Goal: Check status: Check status

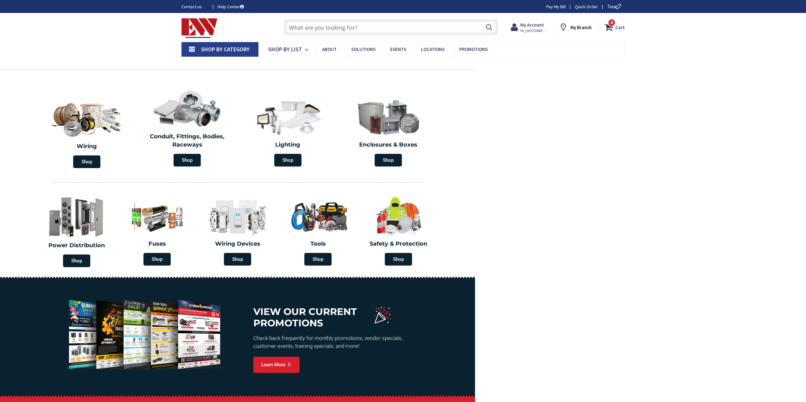
type input "[GEOGRAPHIC_DATA], [GEOGRAPHIC_DATA]"
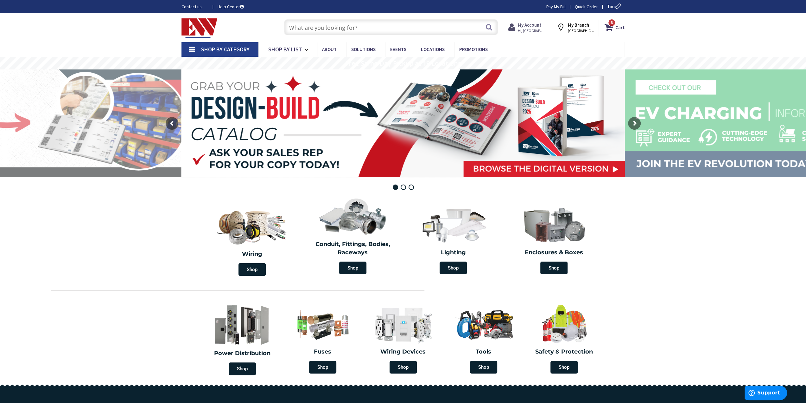
click at [529, 26] on strong "My Account" at bounding box center [530, 25] width 24 height 6
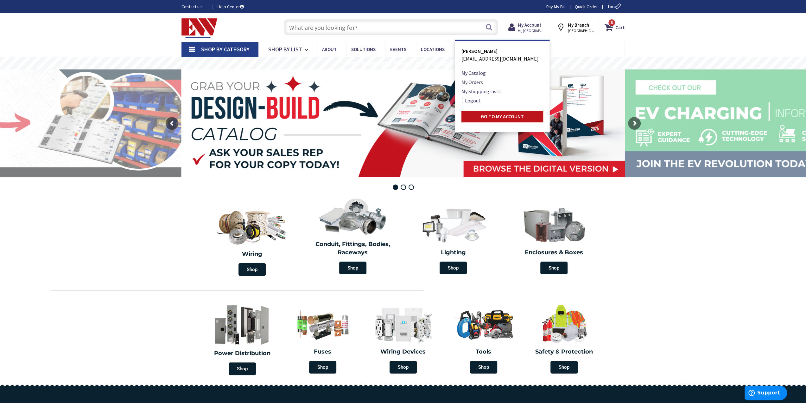
click at [470, 81] on link "My Orders" at bounding box center [472, 82] width 22 height 8
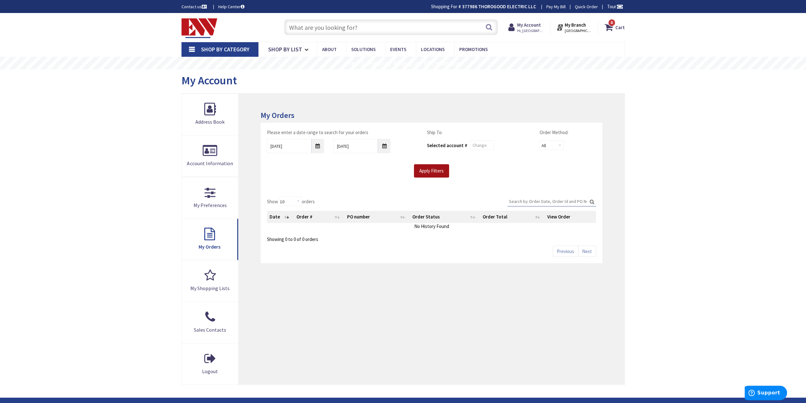
click at [430, 167] on input "Apply Filters" at bounding box center [431, 170] width 35 height 13
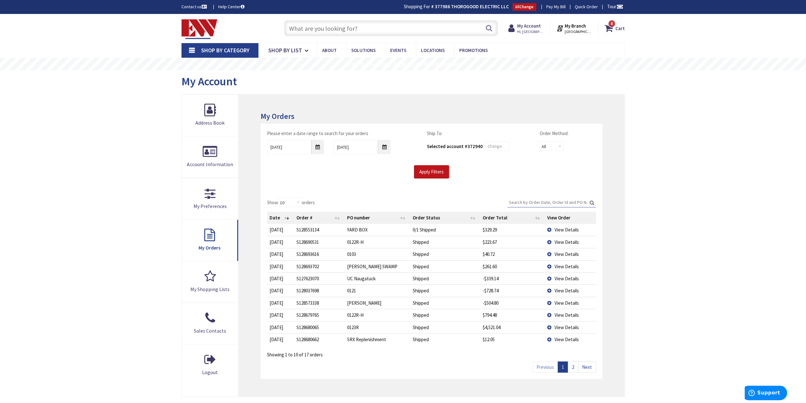
click at [353, 231] on td "YARD BOX" at bounding box center [378, 230] width 66 height 12
click at [433, 225] on td "0/1 Shipped" at bounding box center [445, 230] width 70 height 12
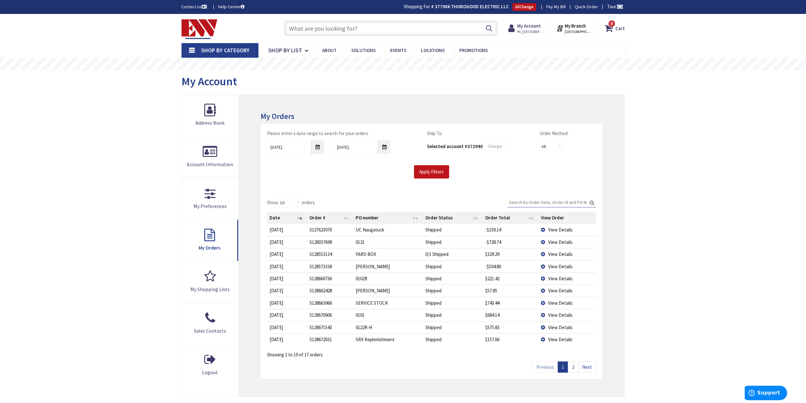
click at [365, 276] on td "0102R" at bounding box center [388, 278] width 70 height 12
click at [560, 253] on span "View Details" at bounding box center [560, 254] width 24 height 6
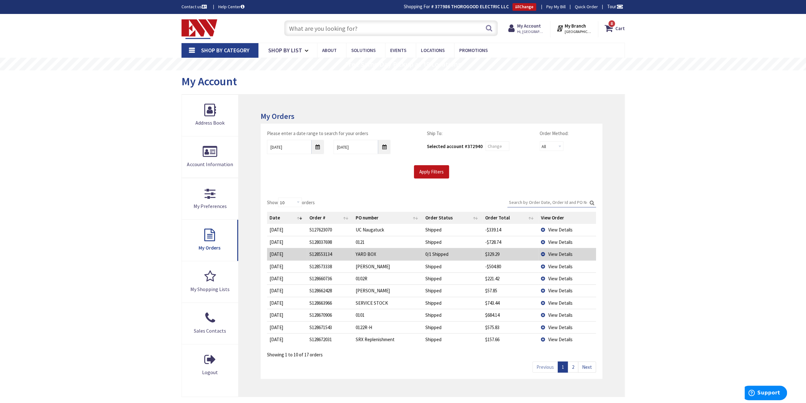
click at [543, 253] on td "View Details" at bounding box center [567, 254] width 58 height 12
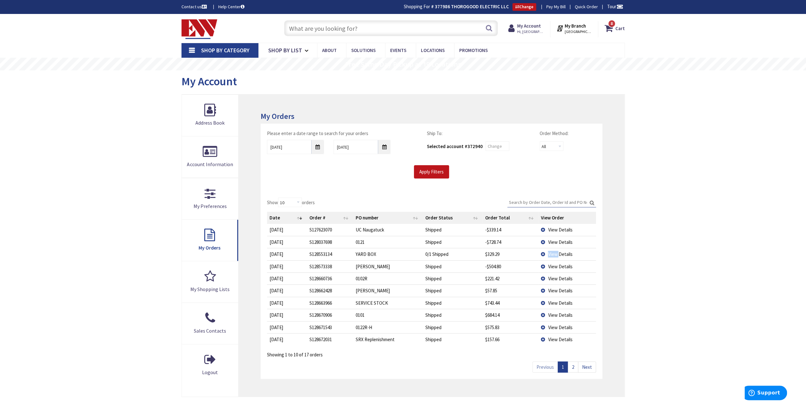
click at [543, 253] on td "View Details" at bounding box center [567, 254] width 58 height 12
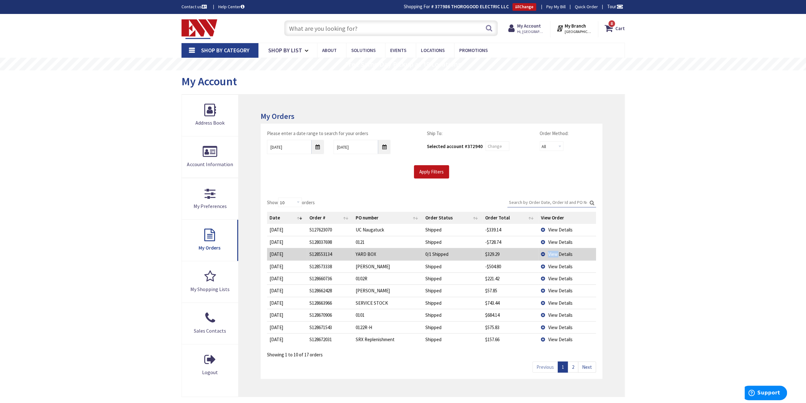
click at [543, 253] on td "View Details" at bounding box center [567, 254] width 58 height 12
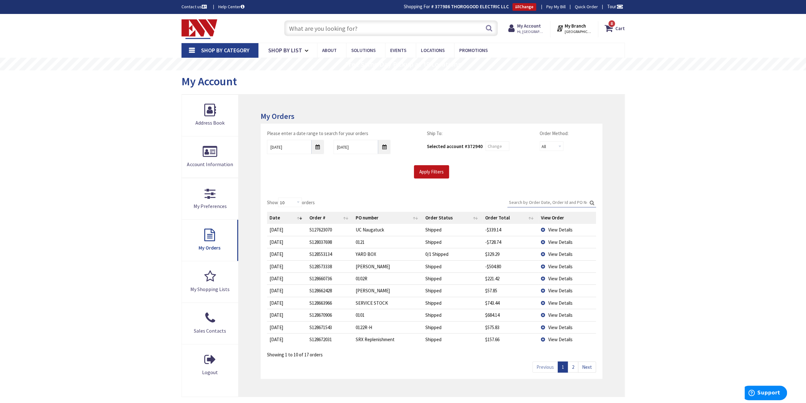
click at [463, 239] on td "Shipped" at bounding box center [453, 242] width 60 height 12
click at [566, 238] on td "View Details" at bounding box center [567, 242] width 58 height 12
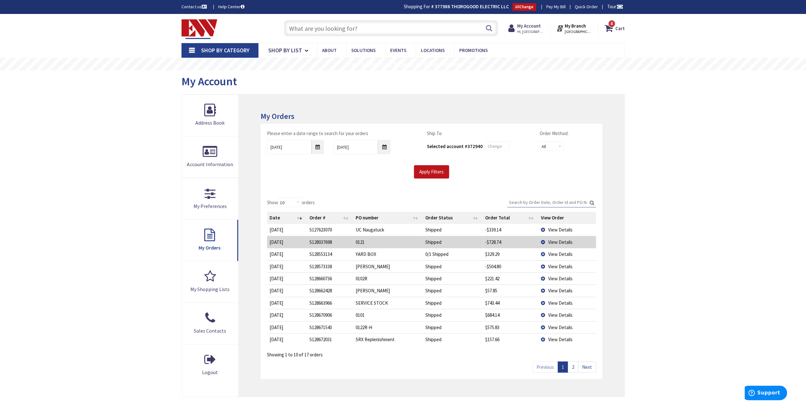
click at [549, 241] on span "View Details" at bounding box center [560, 242] width 24 height 6
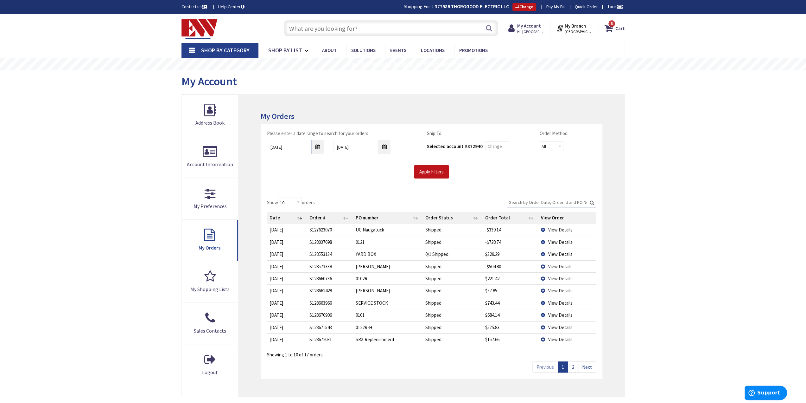
click at [560, 302] on span "View Details" at bounding box center [560, 303] width 24 height 6
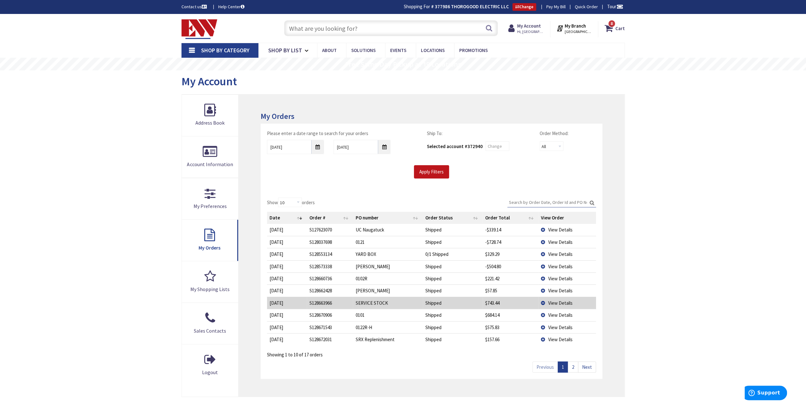
click at [560, 302] on span "View Details" at bounding box center [560, 303] width 24 height 6
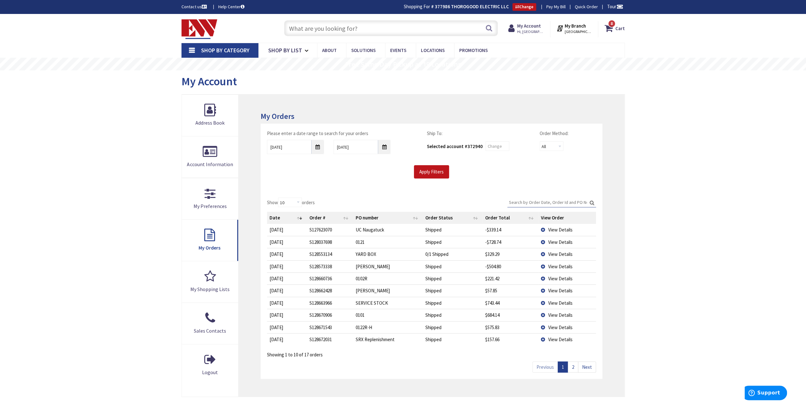
click at [419, 308] on td "0101" at bounding box center [388, 314] width 70 height 12
click at [440, 168] on input "Apply Filters" at bounding box center [431, 171] width 35 height 13
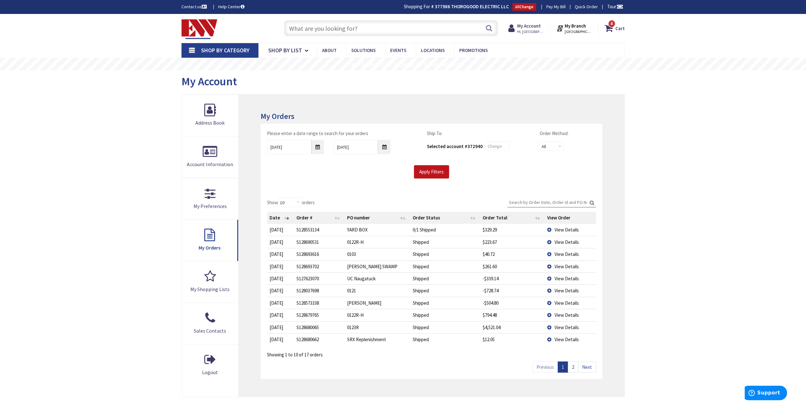
click at [565, 239] on span "View Details" at bounding box center [567, 242] width 24 height 6
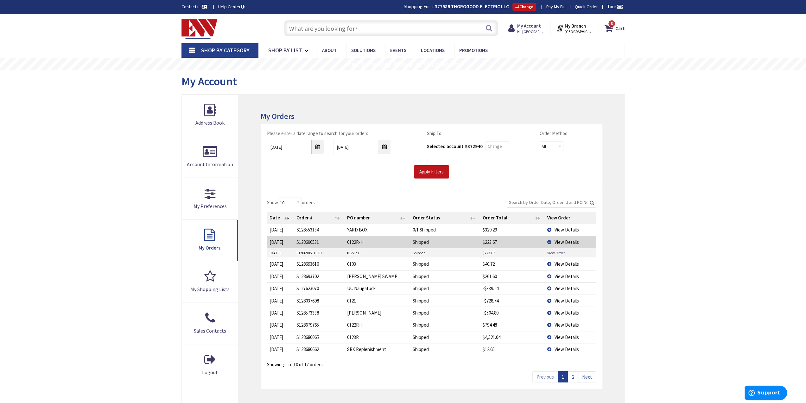
click at [561, 250] on link "View Order" at bounding box center [556, 252] width 18 height 5
click at [366, 276] on td "EA ASH SWAMP" at bounding box center [378, 276] width 66 height 12
click at [569, 297] on span "View Details" at bounding box center [567, 300] width 24 height 6
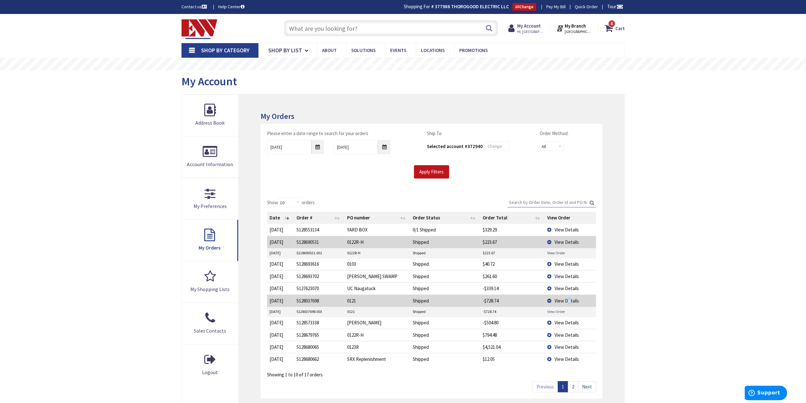
click at [561, 309] on link "View Order" at bounding box center [556, 310] width 18 height 5
click at [568, 346] on span "View Details" at bounding box center [567, 347] width 24 height 6
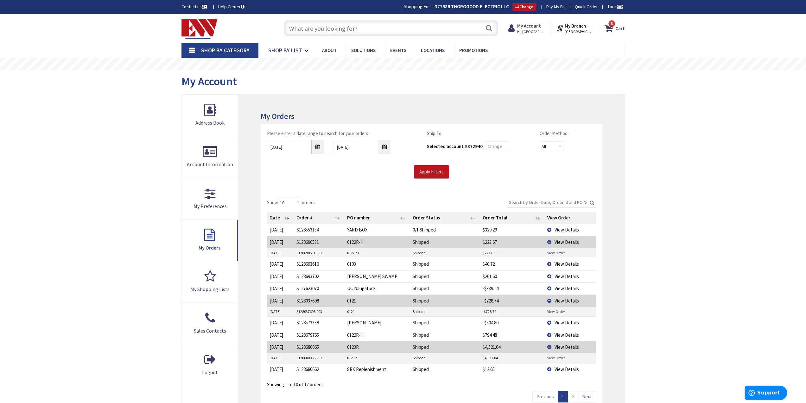
click at [562, 357] on link "View Order" at bounding box center [556, 357] width 18 height 5
click at [687, 353] on div "Skip to Content Toggle Nav Search 8 8 8 items Cart My Cart" at bounding box center [403, 299] width 806 height 570
click at [356, 191] on div "Show 10 25 50 100 orders Search: Date Order # PO number Order Status Order Tota…" at bounding box center [431, 299] width 341 height 217
click at [149, 160] on div "Skip to Content Toggle Nav Search 8 8 8 items Cart My Cart" at bounding box center [403, 299] width 806 height 570
click at [152, 158] on div "Skip to Content Toggle Nav Search 8 8 8 items Cart My Cart" at bounding box center [403, 299] width 806 height 570
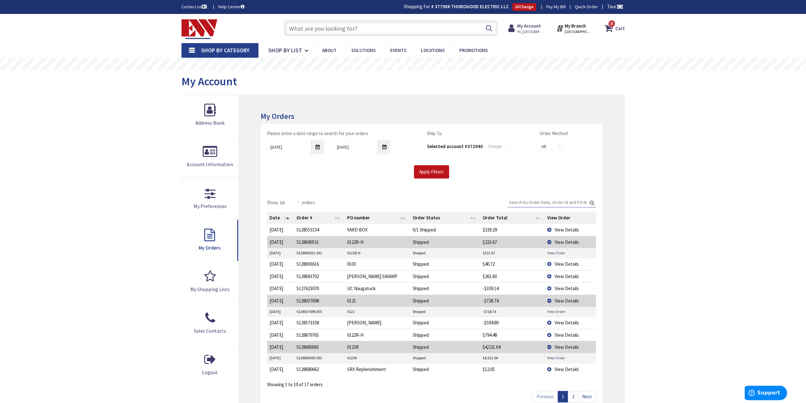
click at [710, 207] on div "Skip to Content Toggle Nav Search 8 8 8 items Cart My Cart" at bounding box center [403, 299] width 806 height 570
click at [114, 212] on div "Skip to Content Toggle Nav Search 8 8 8 items Cart My Cart" at bounding box center [403, 299] width 806 height 570
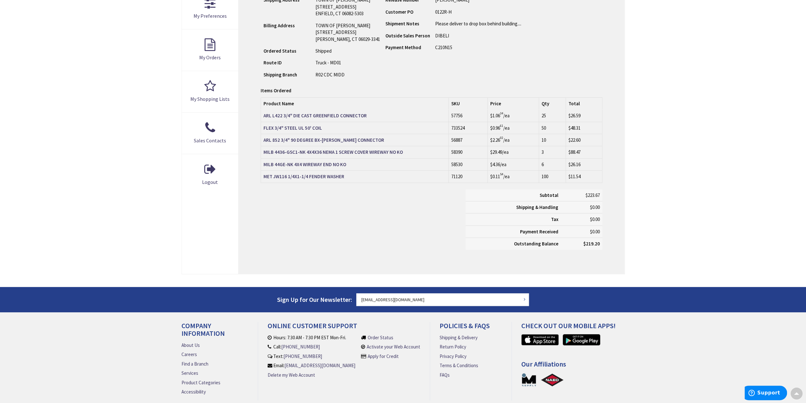
scroll to position [191, 0]
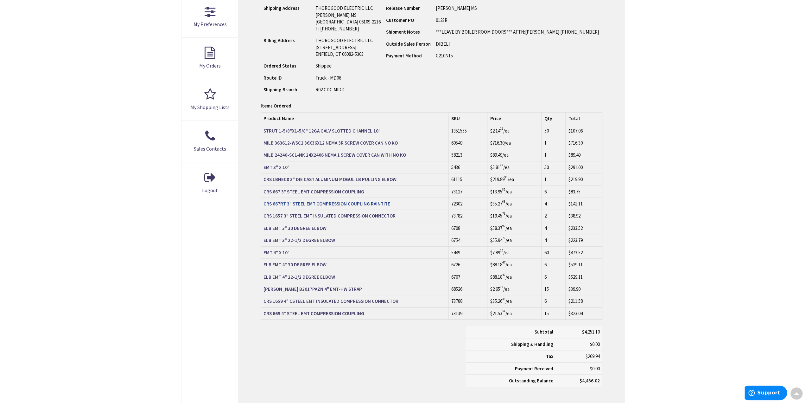
scroll to position [32, 0]
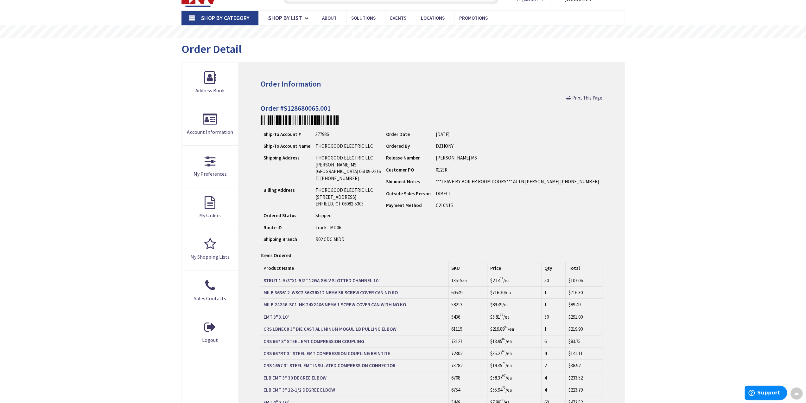
click at [563, 181] on div "Ship-To Account # 377986 Ship-To Account Name THOROGOOD ELECTRIC LLC Shipping A…" at bounding box center [431, 187] width 341 height 118
click at [578, 179] on div "Ship-To Account # 377986 Ship-To Account Name THOROGOOD ELECTRIC LLC Shipping A…" at bounding box center [431, 187] width 341 height 118
click at [573, 178] on div "Ship-To Account # 377986 Ship-To Account Name THOROGOOD ELECTRIC LLC Shipping A…" at bounding box center [431, 187] width 341 height 118
click at [393, 164] on td "Customer PO" at bounding box center [409, 170] width 50 height 12
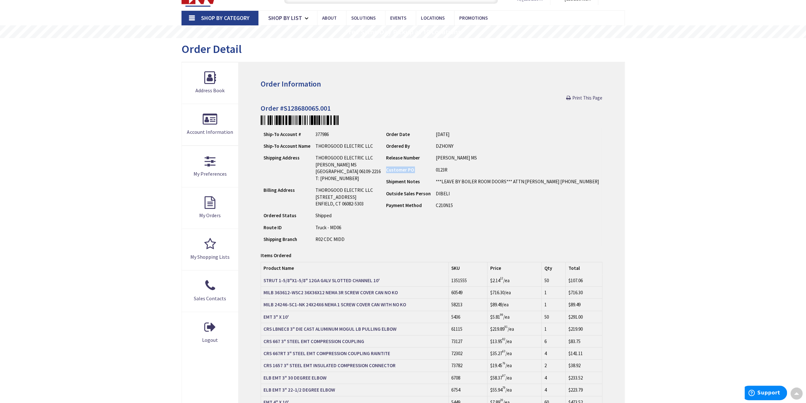
click at [393, 164] on td "Customer PO" at bounding box center [409, 170] width 50 height 12
click at [404, 154] on td "Release Number" at bounding box center [409, 158] width 50 height 12
click at [49, 145] on div "Skip to Content Toggle Nav Search 8 8 8 items Cart My Cart" at bounding box center [403, 350] width 806 height 737
